Goal: Task Accomplishment & Management: Manage account settings

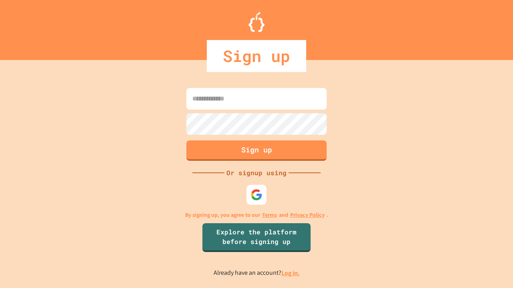
click at [291, 273] on link "Log in." at bounding box center [290, 273] width 18 height 8
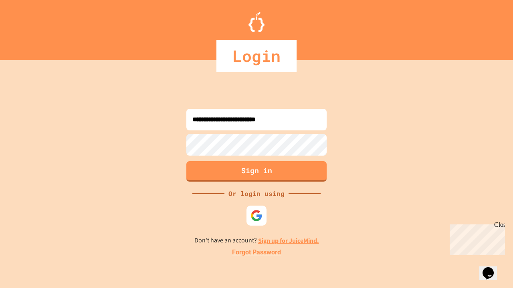
type input "**********"
